Goal: Information Seeking & Learning: Learn about a topic

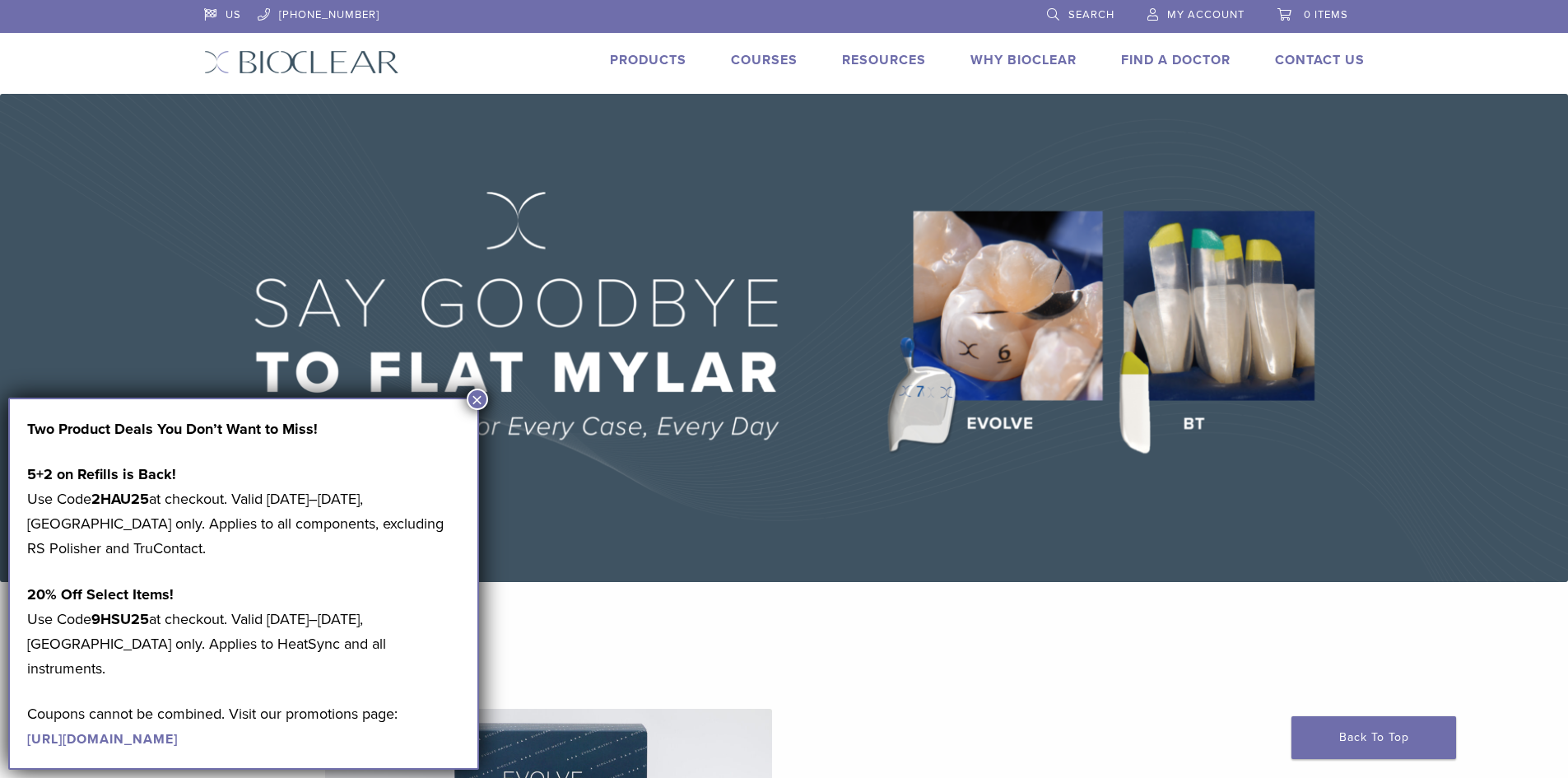
click at [483, 395] on button "×" at bounding box center [477, 399] width 21 height 21
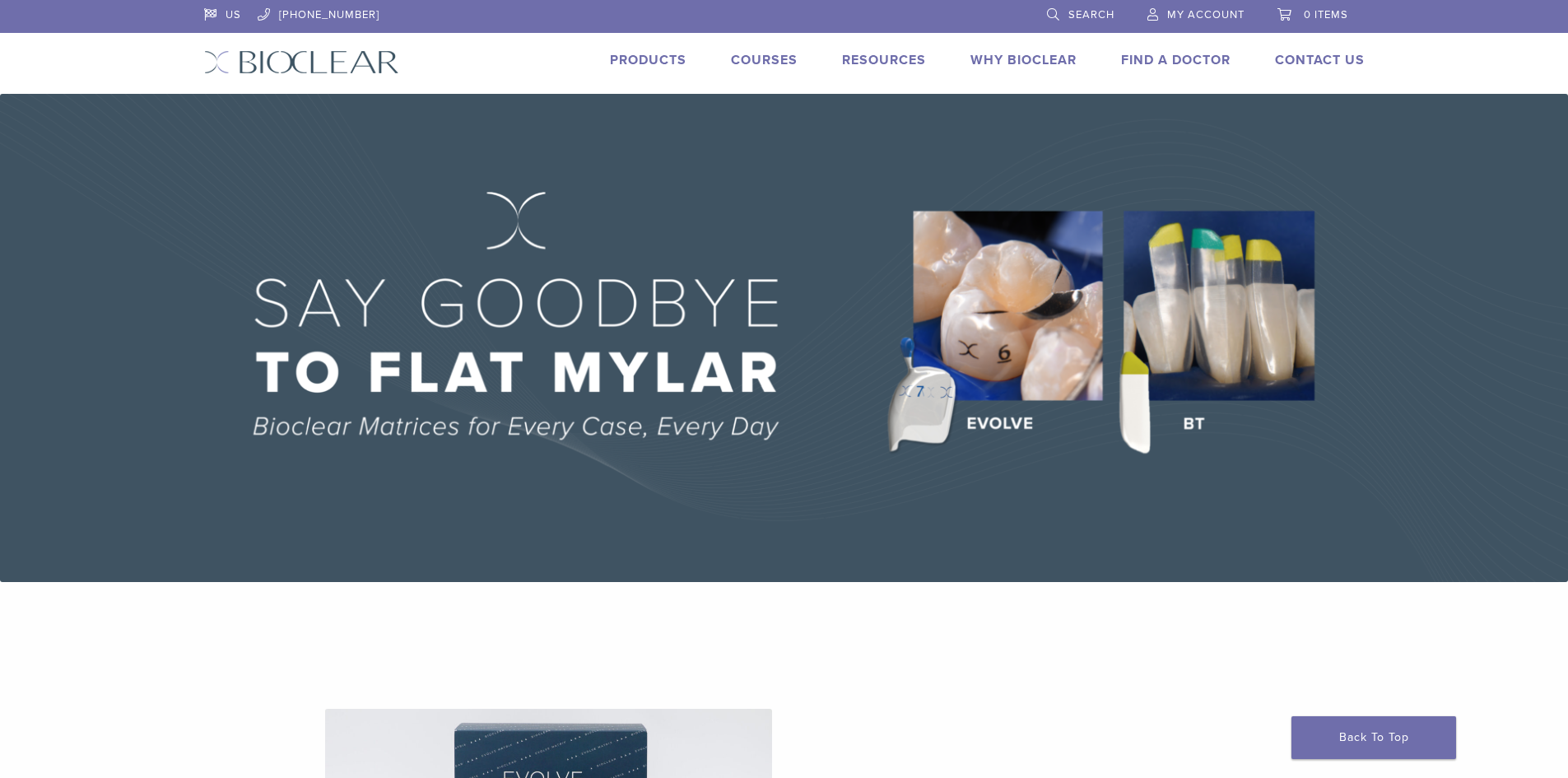
click at [783, 53] on link "Courses" at bounding box center [765, 59] width 67 height 16
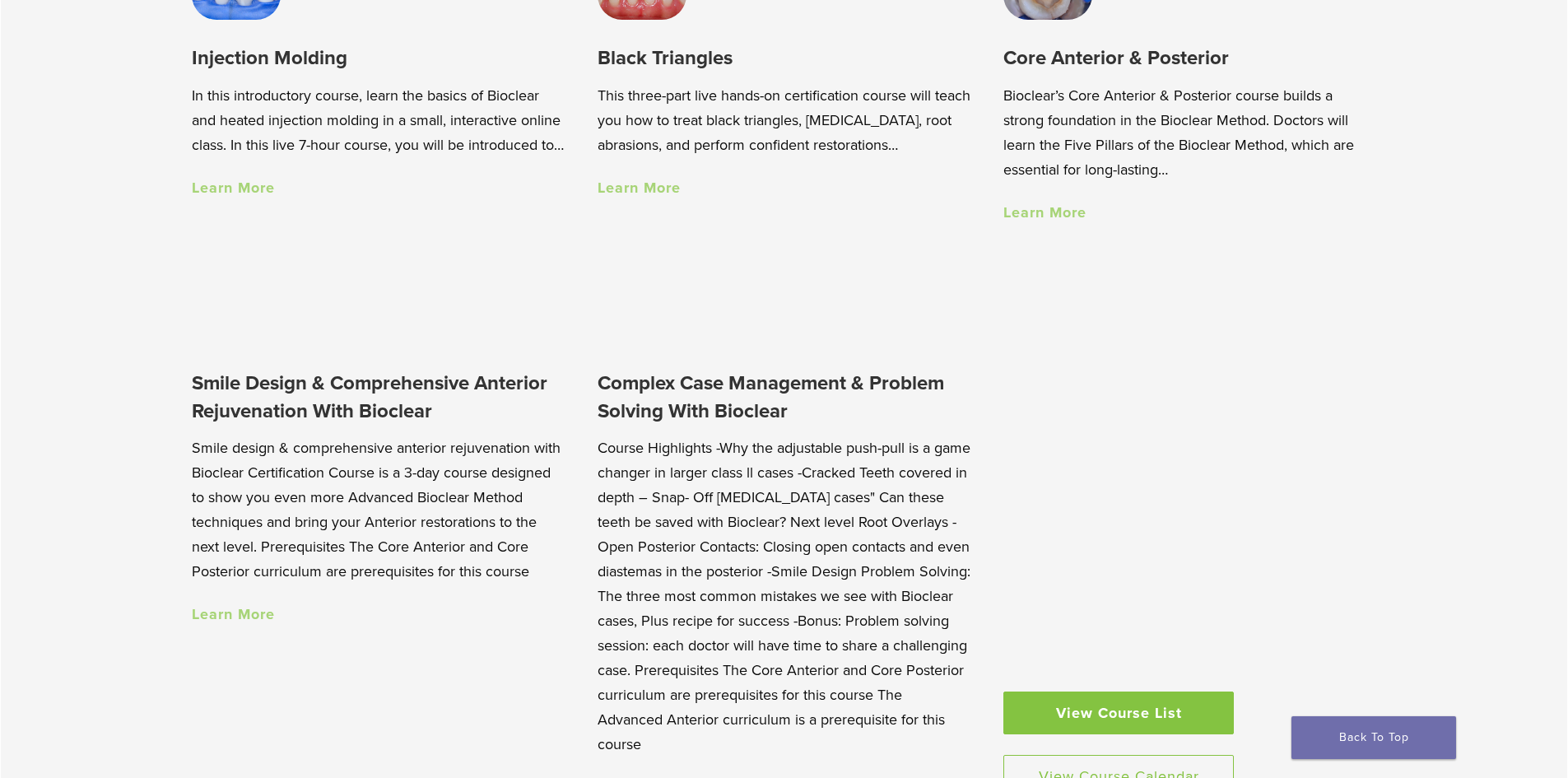
scroll to position [1564, 0]
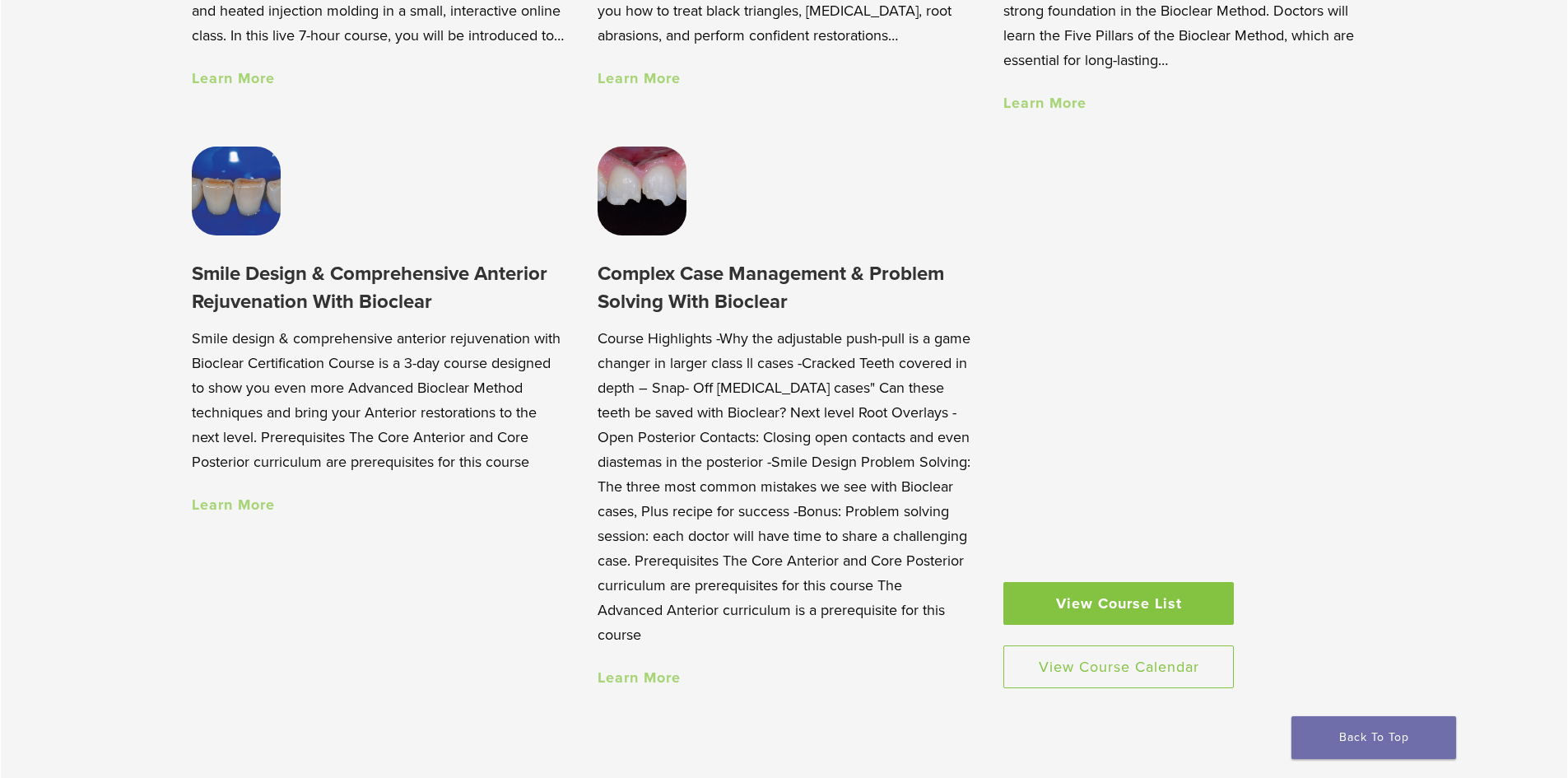
click at [1189, 616] on link "View Course List" at bounding box center [1118, 603] width 230 height 43
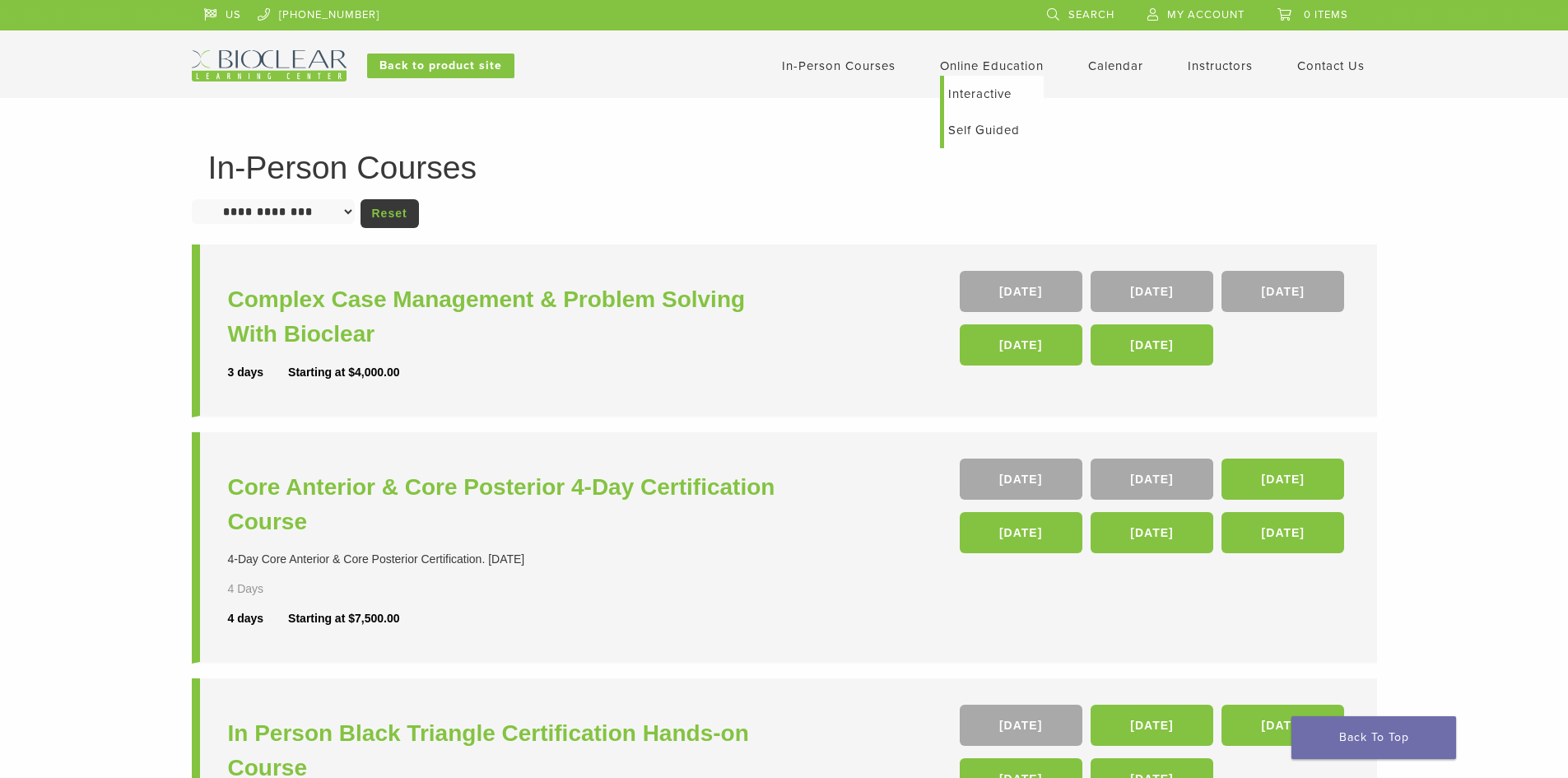
click at [1020, 76] on li "Online Education Interactive Self Guided" at bounding box center [992, 65] width 104 height 20
click at [964, 62] on link "Online Education" at bounding box center [992, 65] width 104 height 14
click at [991, 131] on link "Self Guided" at bounding box center [994, 130] width 100 height 36
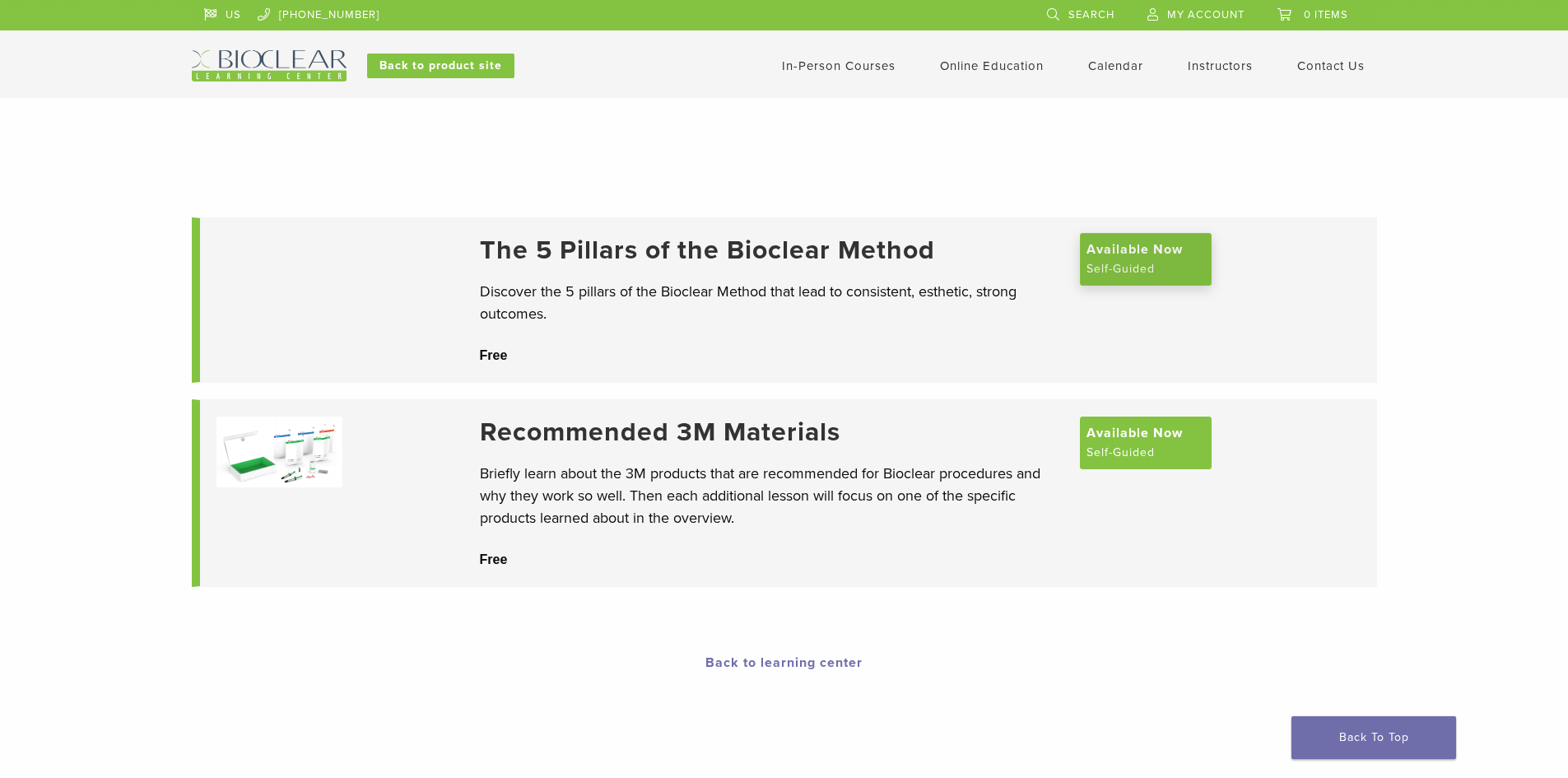
click at [1143, 260] on span "Available Now" at bounding box center [1135, 249] width 96 height 20
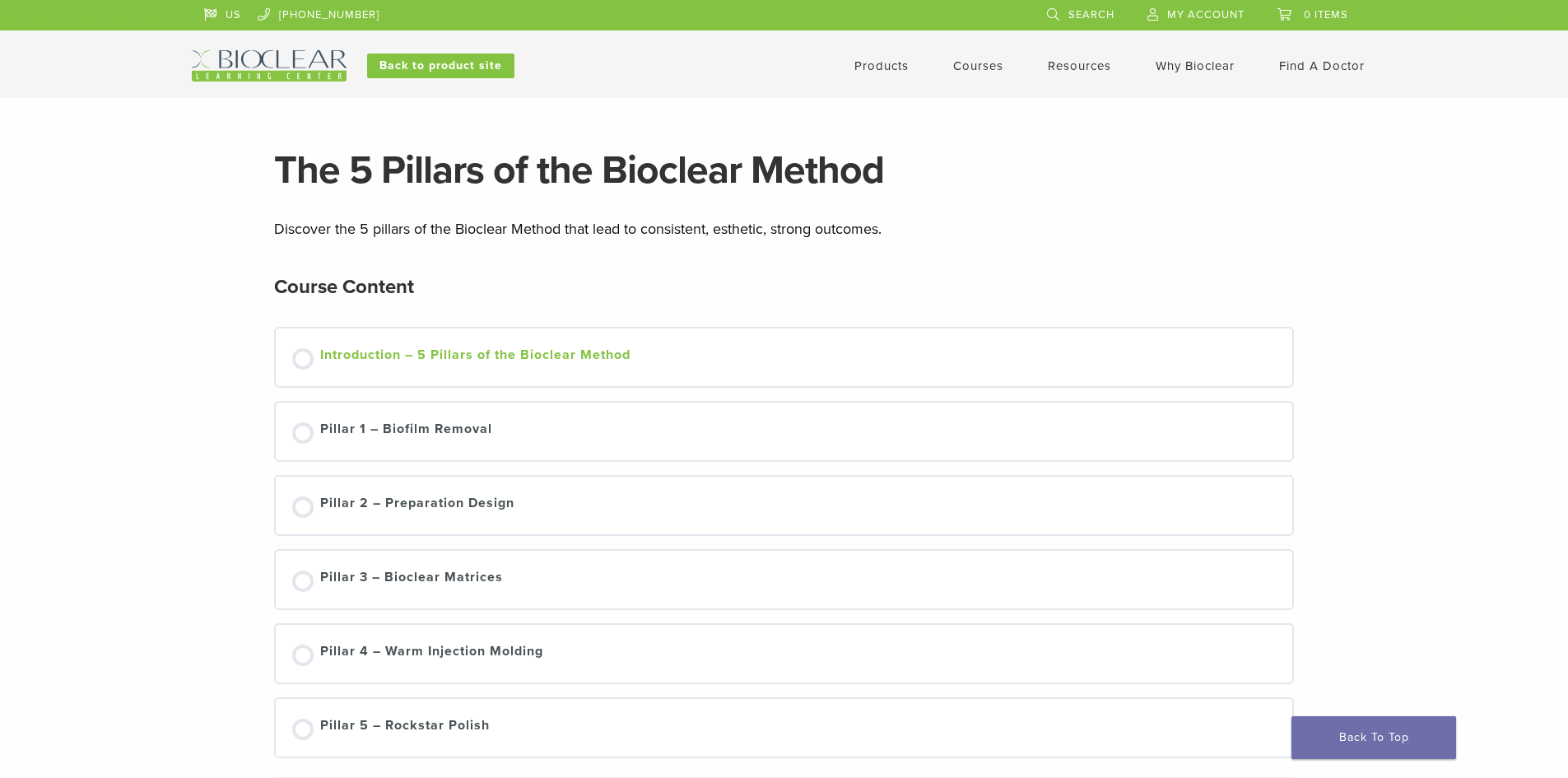
click at [510, 355] on div "Introduction – 5 Pillars of the Bioclear Method" at bounding box center [475, 357] width 311 height 25
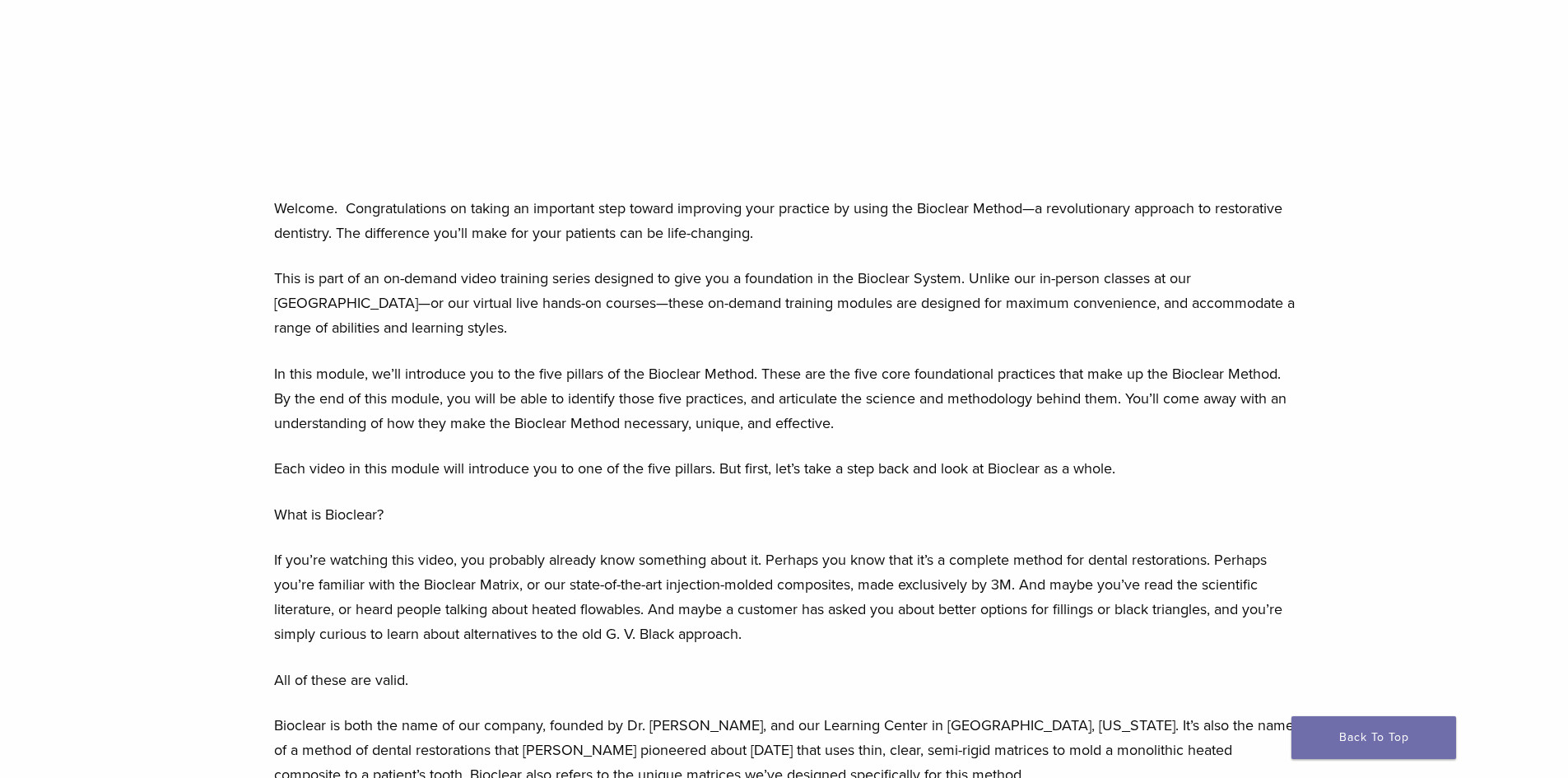
scroll to position [330, 0]
